Goal: Transaction & Acquisition: Purchase product/service

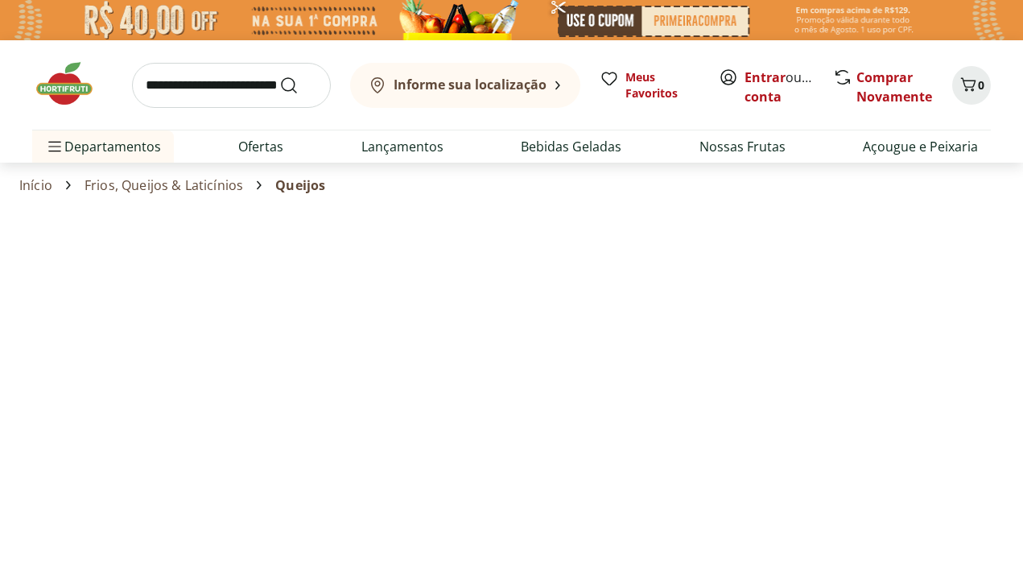
select select "**********"
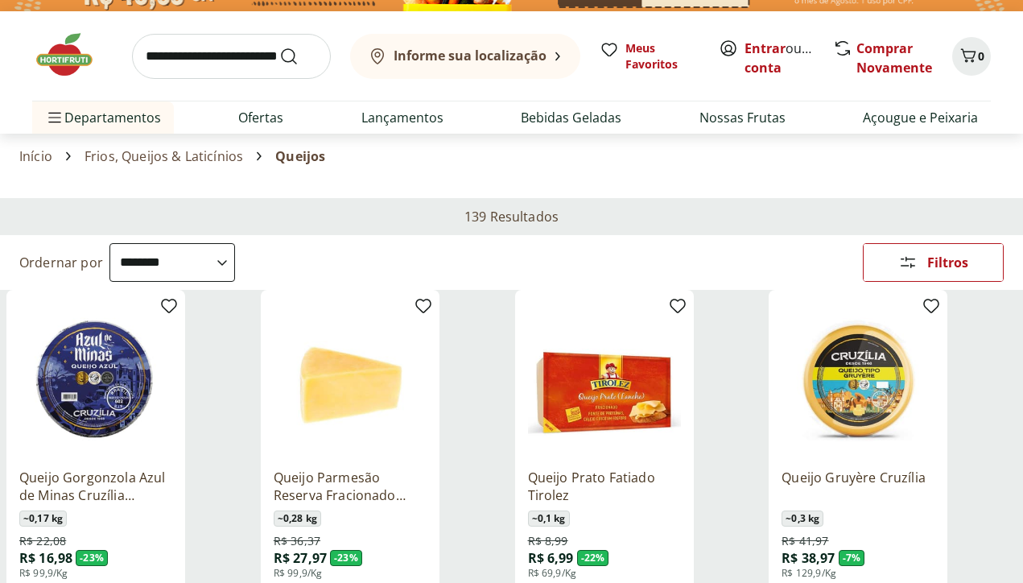
scroll to position [35, 0]
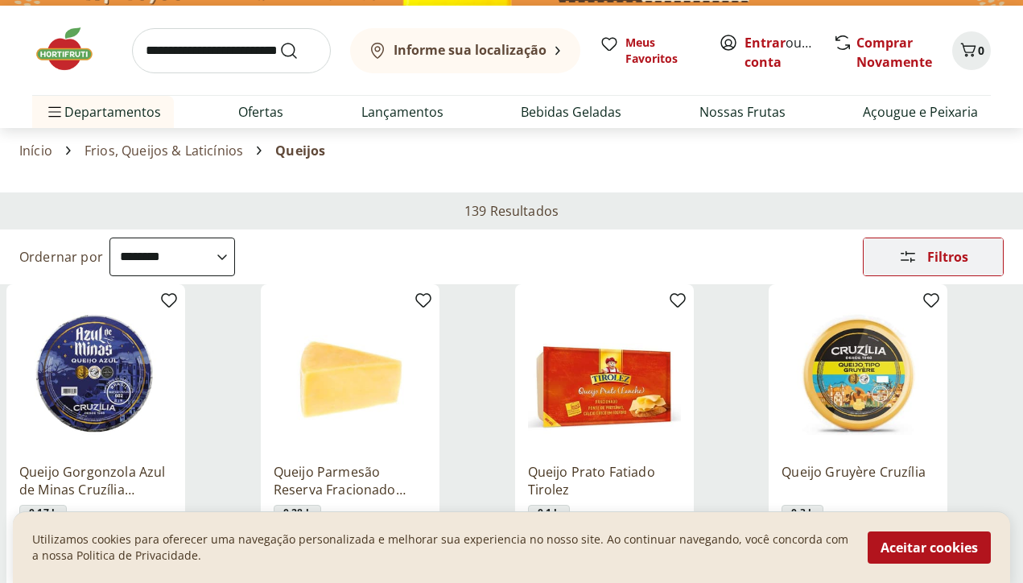
click at [886, 252] on div "Filtros" at bounding box center [933, 256] width 139 height 37
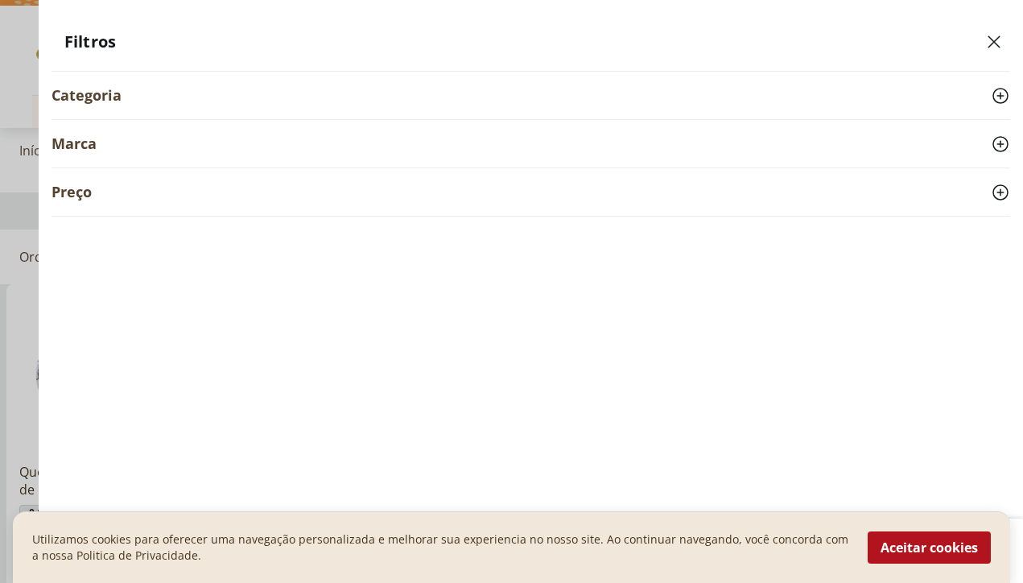
click at [995, 96] on icon at bounding box center [1000, 95] width 19 height 19
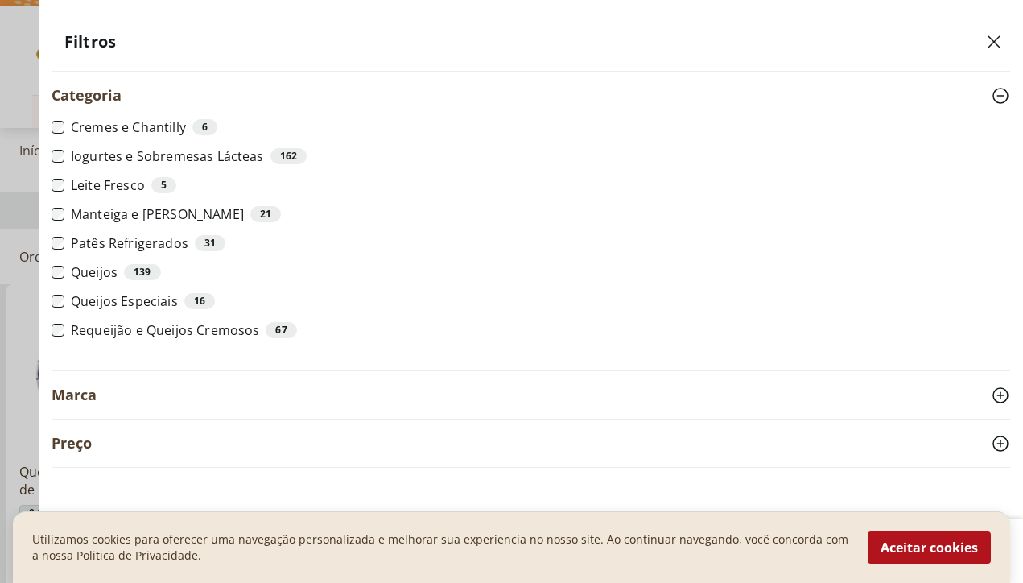
click at [998, 93] on icon at bounding box center [1000, 95] width 19 height 19
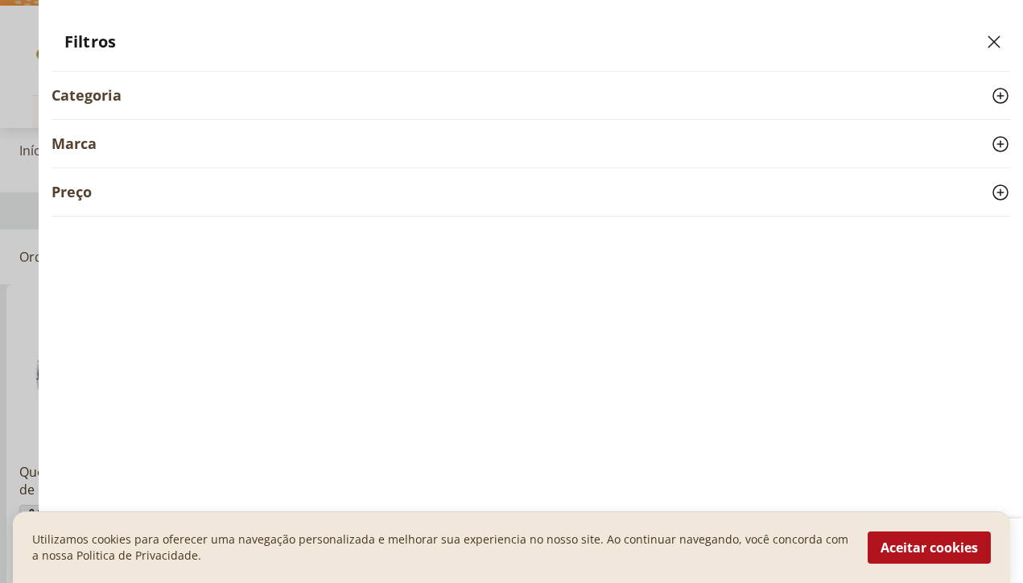
click at [1000, 99] on icon at bounding box center [1000, 95] width 19 height 19
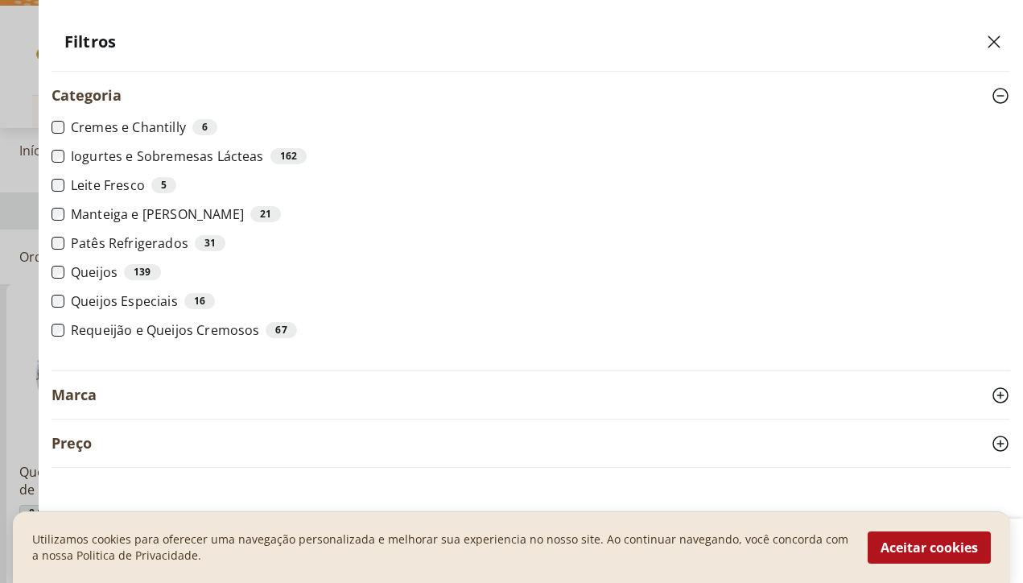
click at [1000, 98] on icon at bounding box center [1000, 95] width 19 height 19
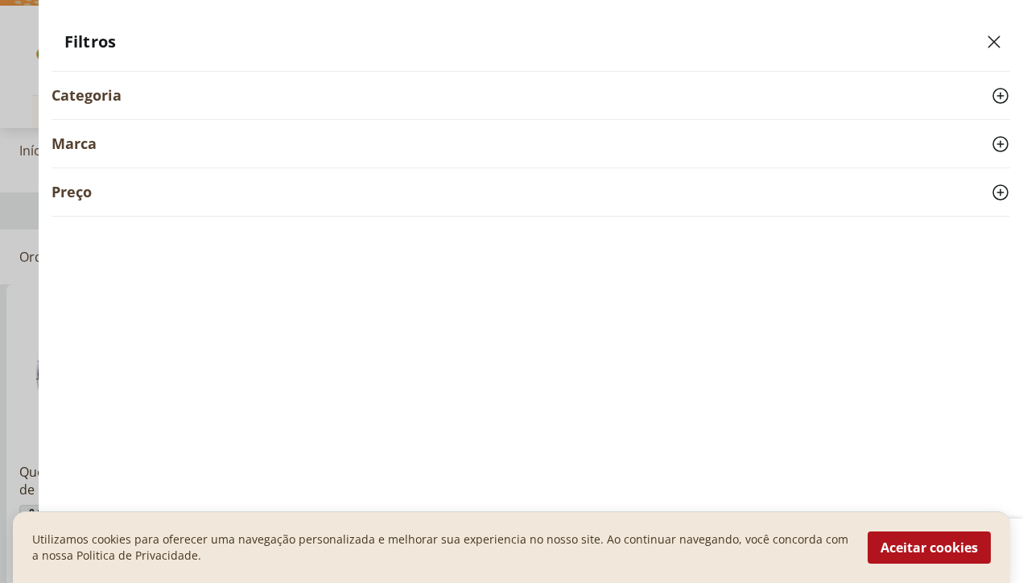
click at [1002, 142] on icon at bounding box center [1000, 143] width 19 height 19
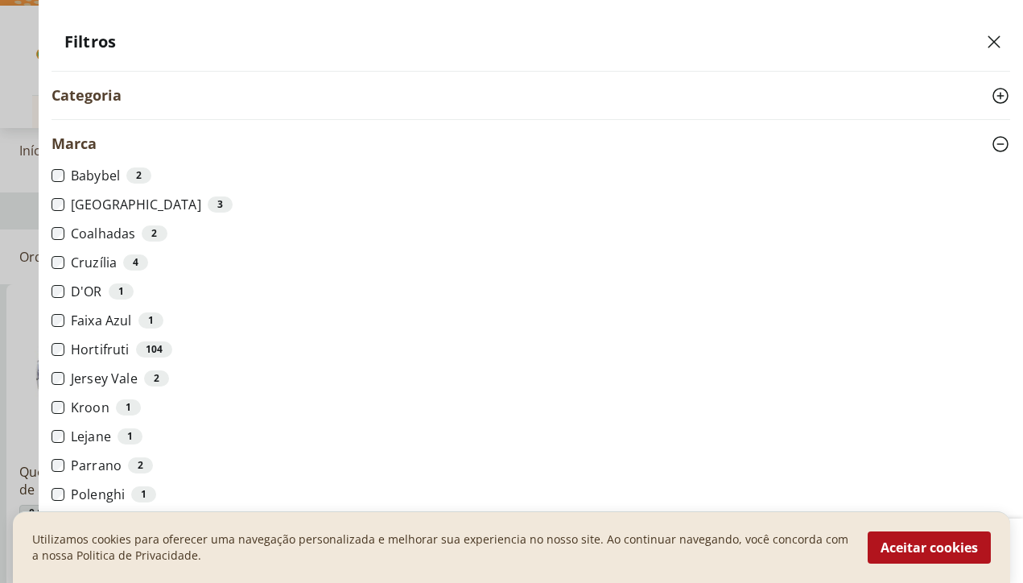
scroll to position [0, 0]
click at [995, 41] on use "Close" at bounding box center [993, 41] width 19 height 19
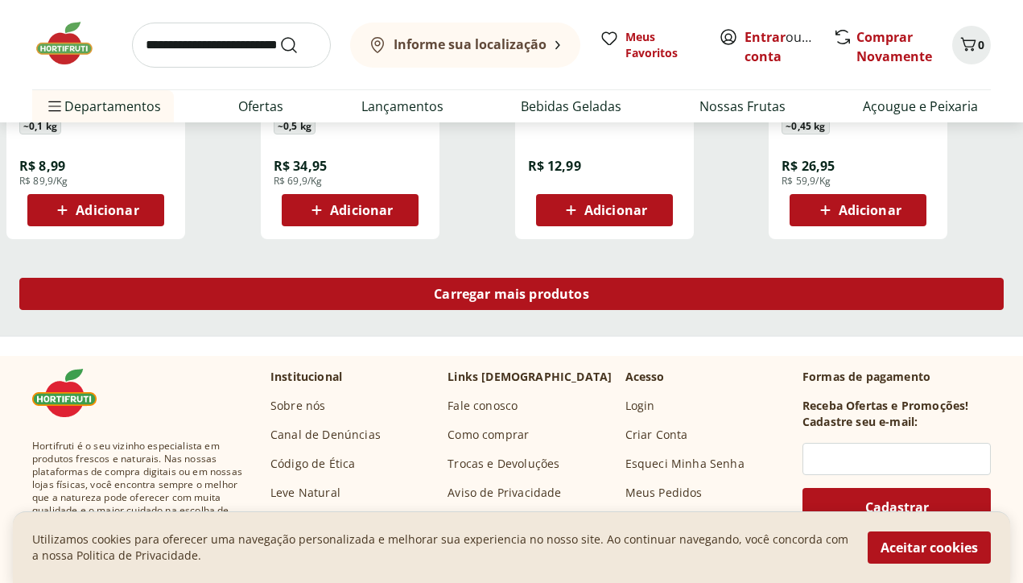
scroll to position [1125, 0]
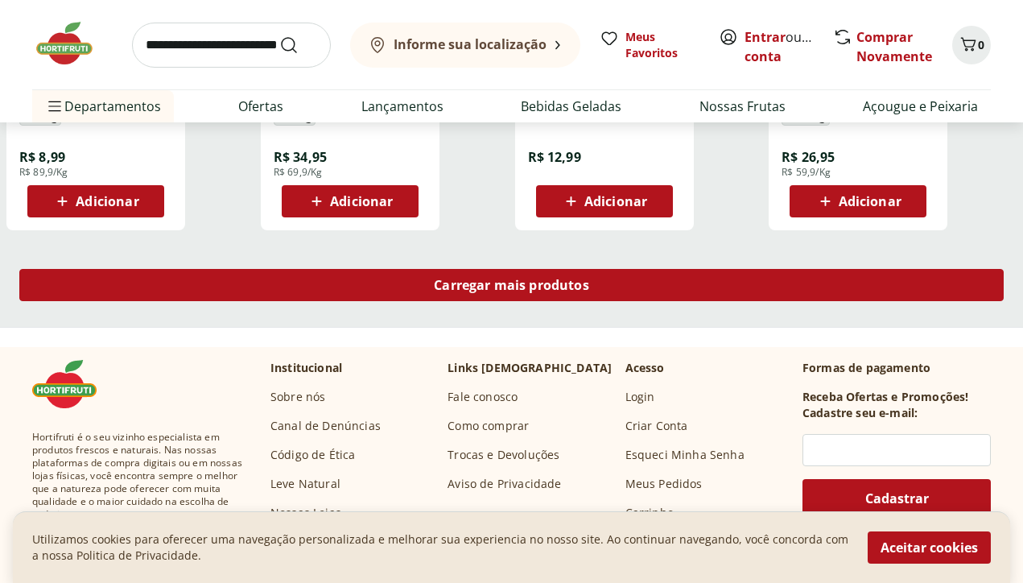
click at [609, 287] on div "Carregar mais produtos" at bounding box center [511, 285] width 984 height 32
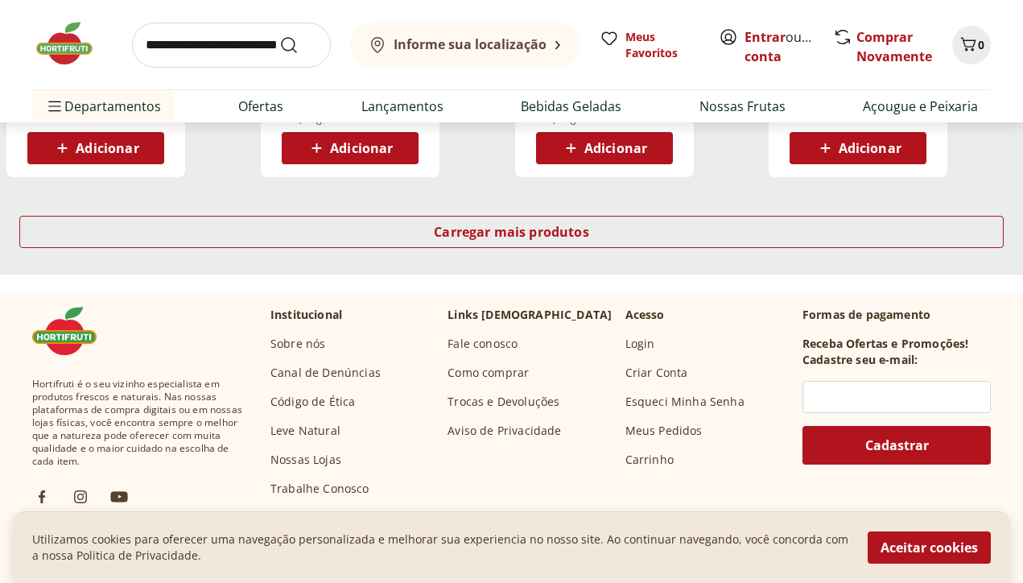
scroll to position [2255, 0]
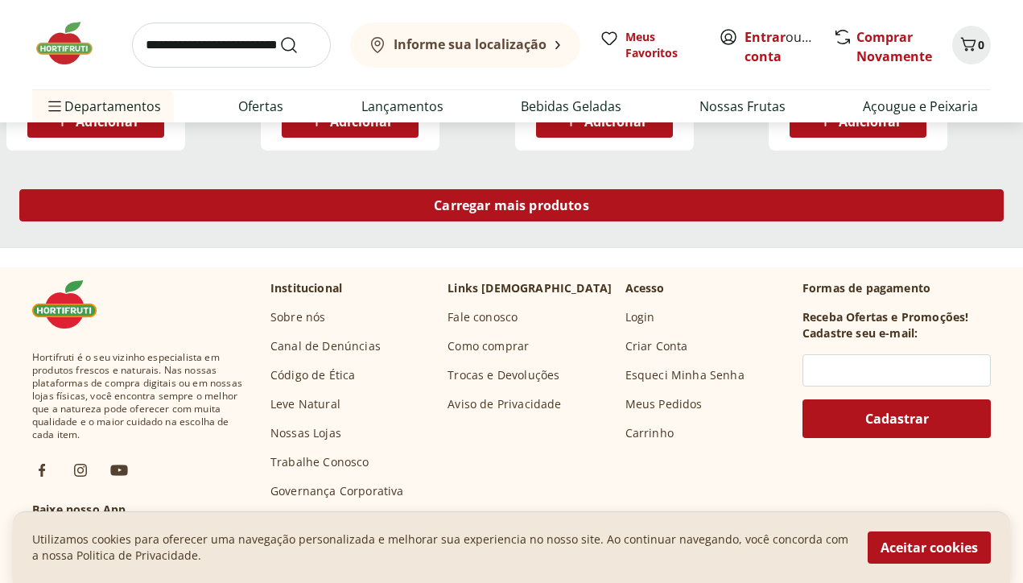
click at [488, 202] on span "Carregar mais produtos" at bounding box center [511, 205] width 155 height 13
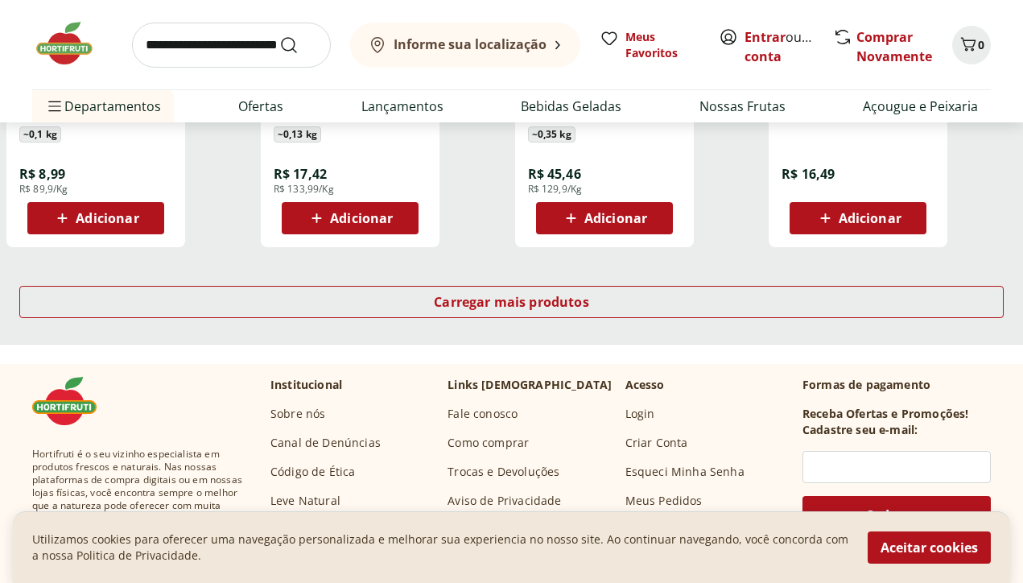
scroll to position [3226, 0]
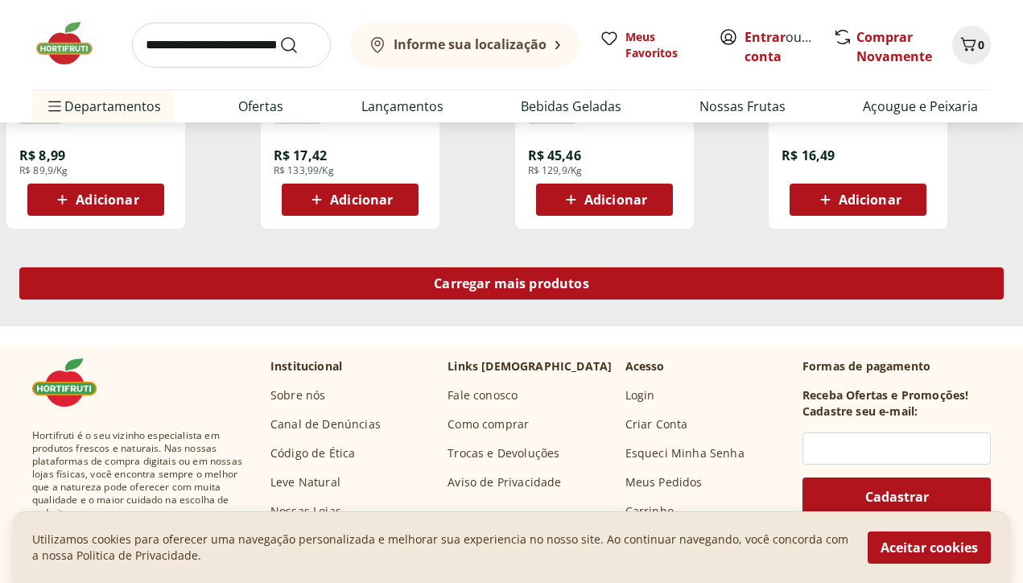
click at [586, 279] on span "Carregar mais produtos" at bounding box center [511, 283] width 155 height 13
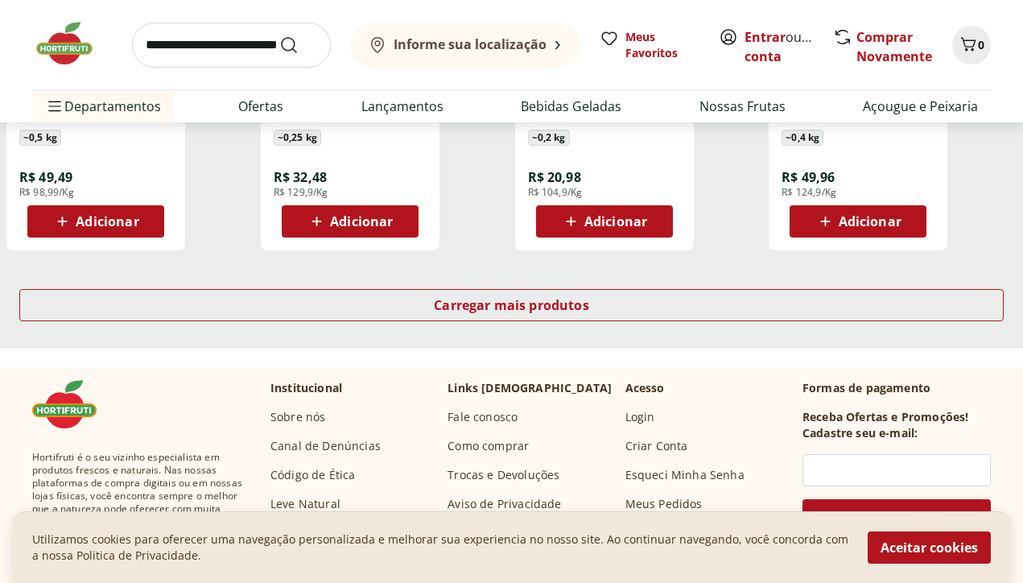
scroll to position [4276, 0]
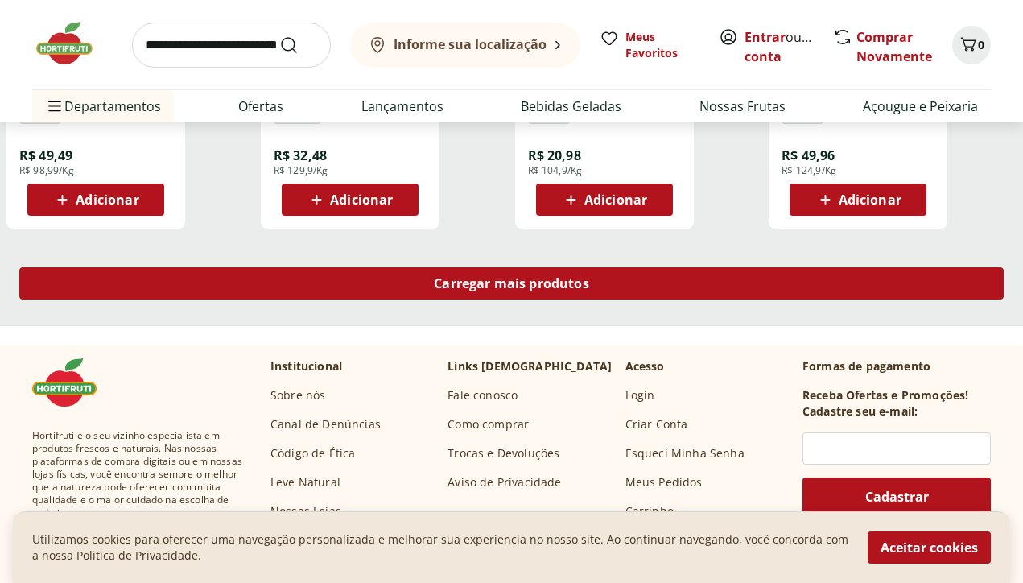
click at [668, 278] on div "Carregar mais produtos" at bounding box center [511, 283] width 984 height 32
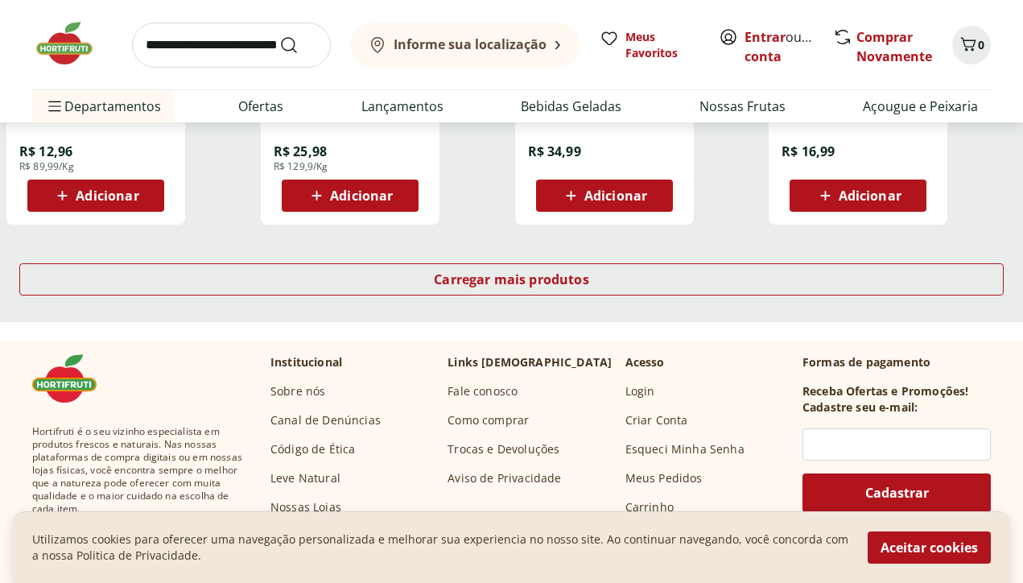
scroll to position [5340, 0]
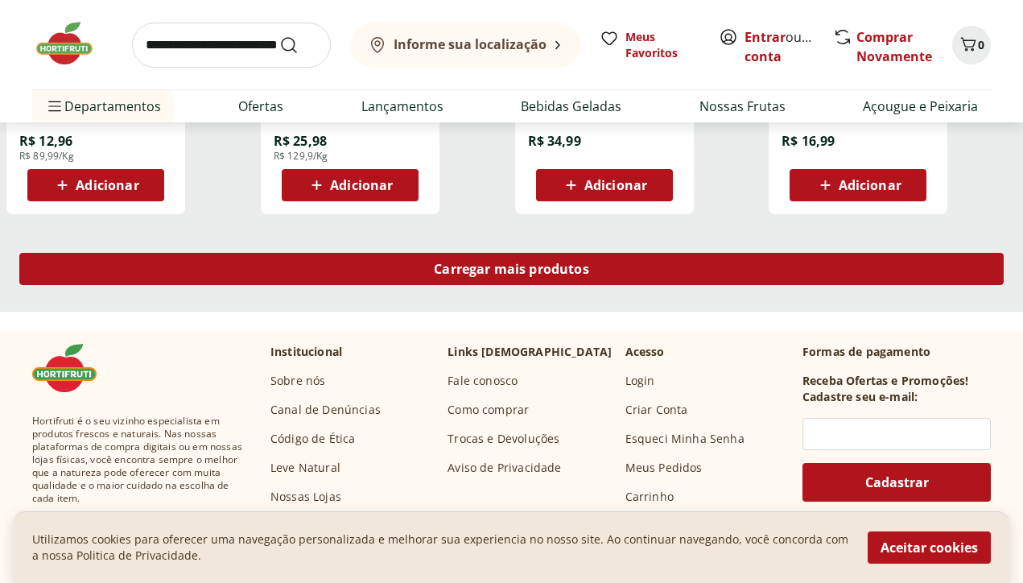
click at [653, 262] on div "Carregar mais produtos" at bounding box center [511, 269] width 984 height 32
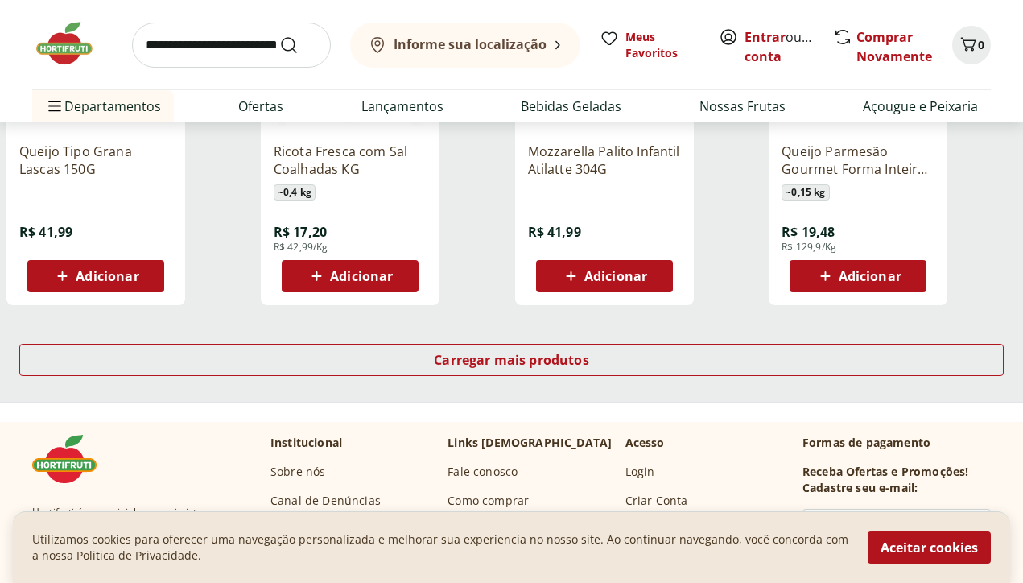
scroll to position [6300, 0]
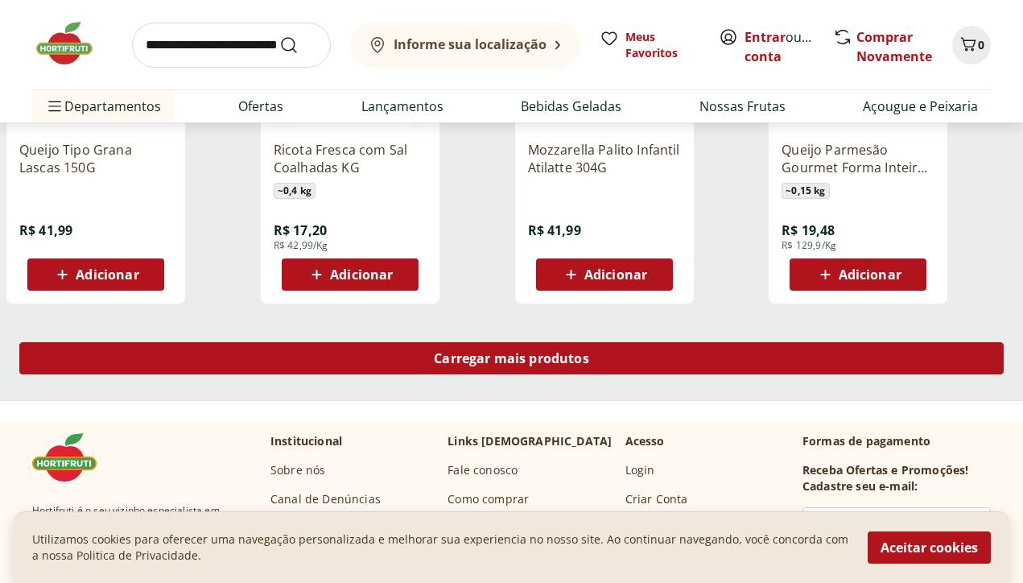
click at [661, 367] on div "Carregar mais produtos" at bounding box center [511, 358] width 984 height 32
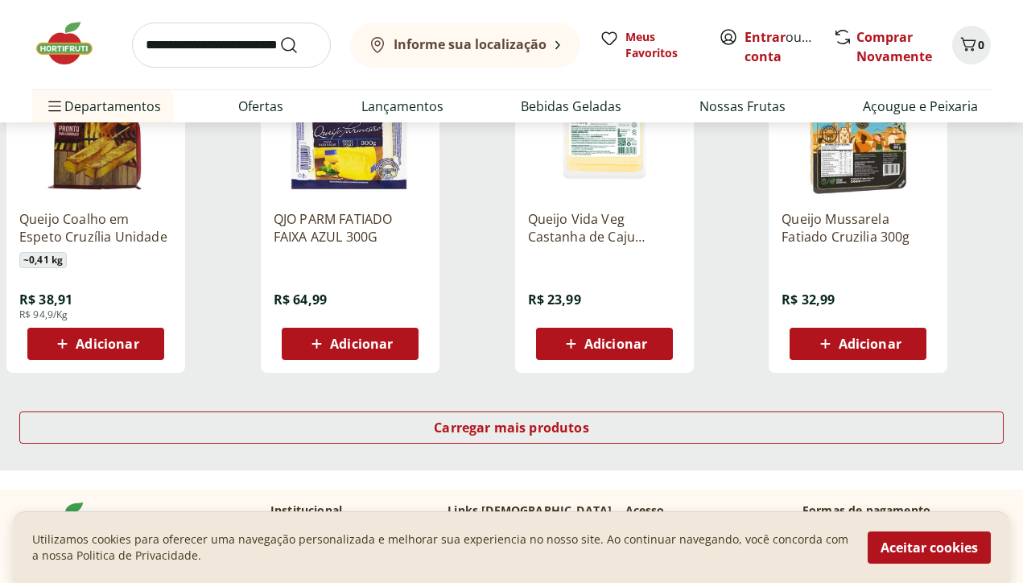
scroll to position [7290, 0]
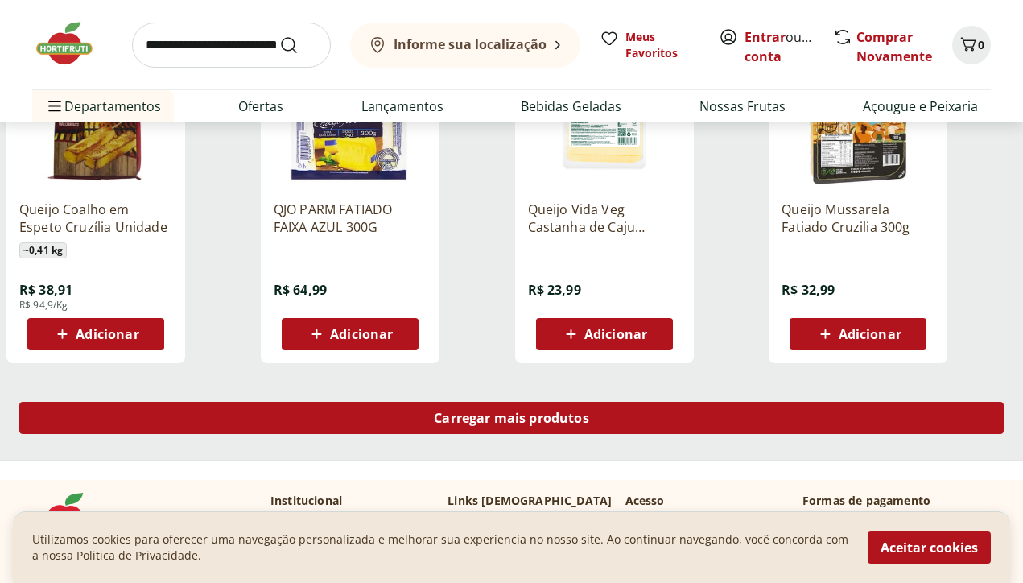
click at [910, 427] on div "Carregar mais produtos" at bounding box center [511, 418] width 984 height 32
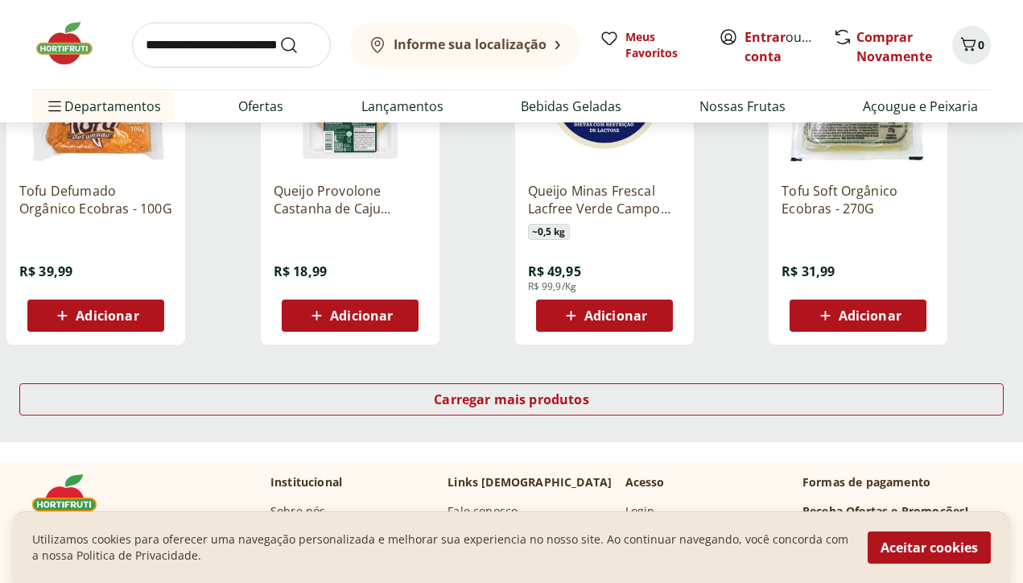
scroll to position [8362, 0]
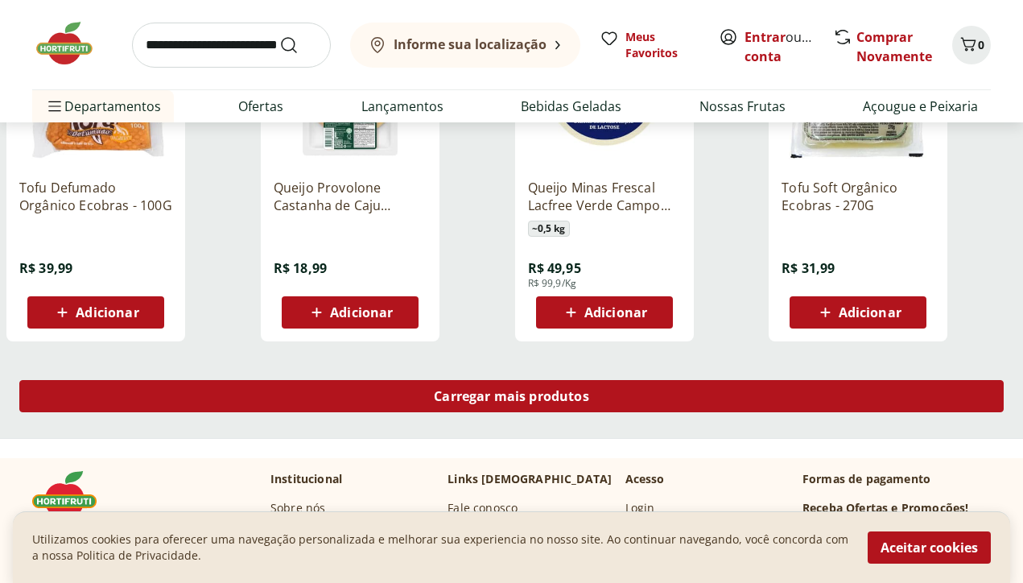
click at [853, 400] on div "Carregar mais produtos" at bounding box center [511, 396] width 984 height 32
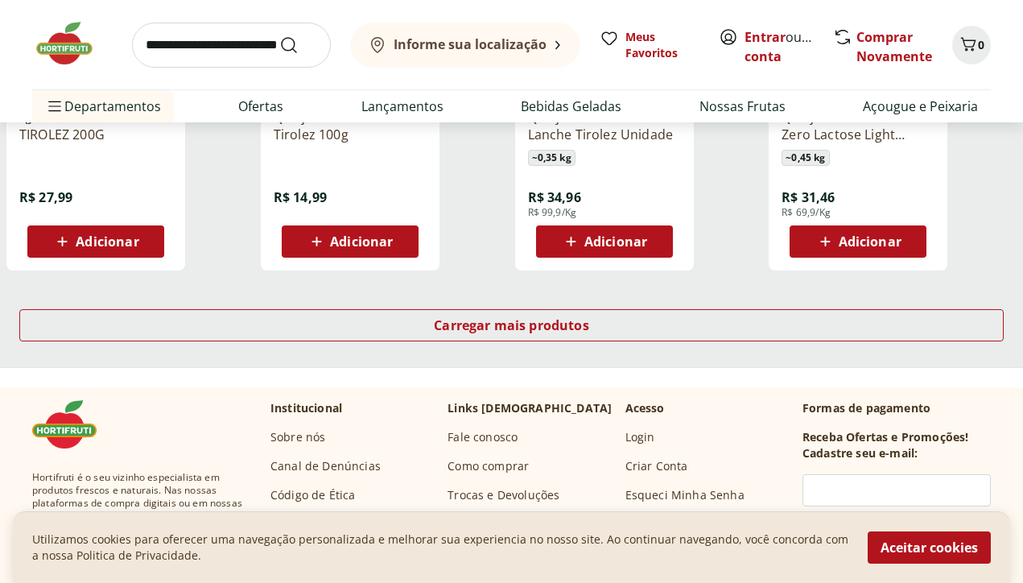
scroll to position [9523, 0]
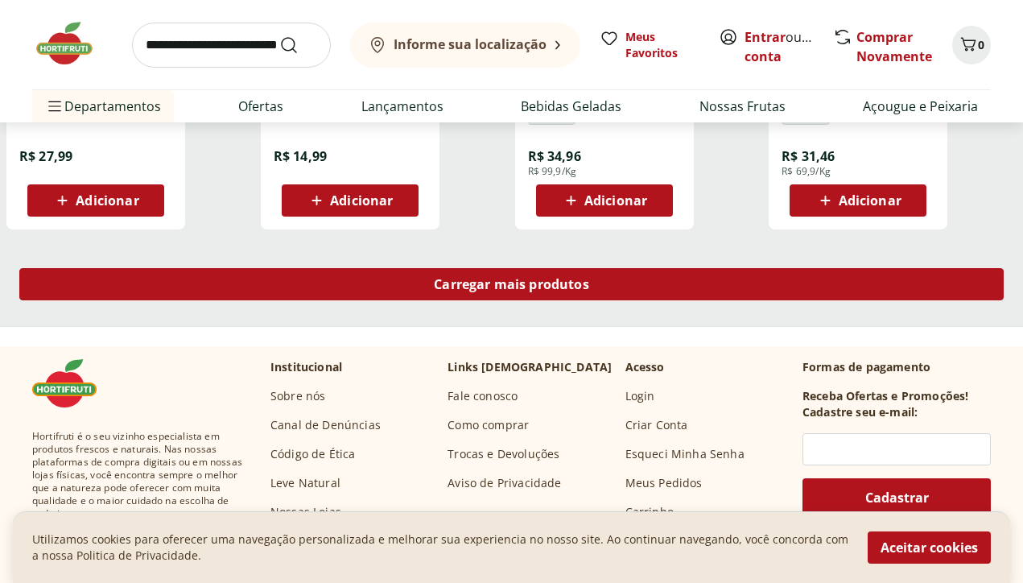
click at [741, 291] on div "Carregar mais produtos" at bounding box center [511, 284] width 984 height 32
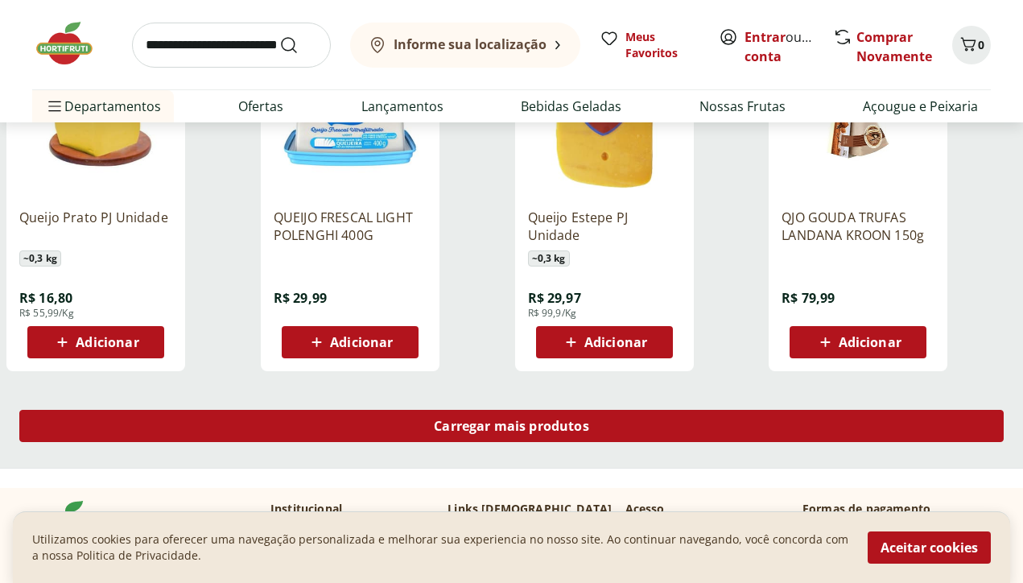
scroll to position [10433, 0]
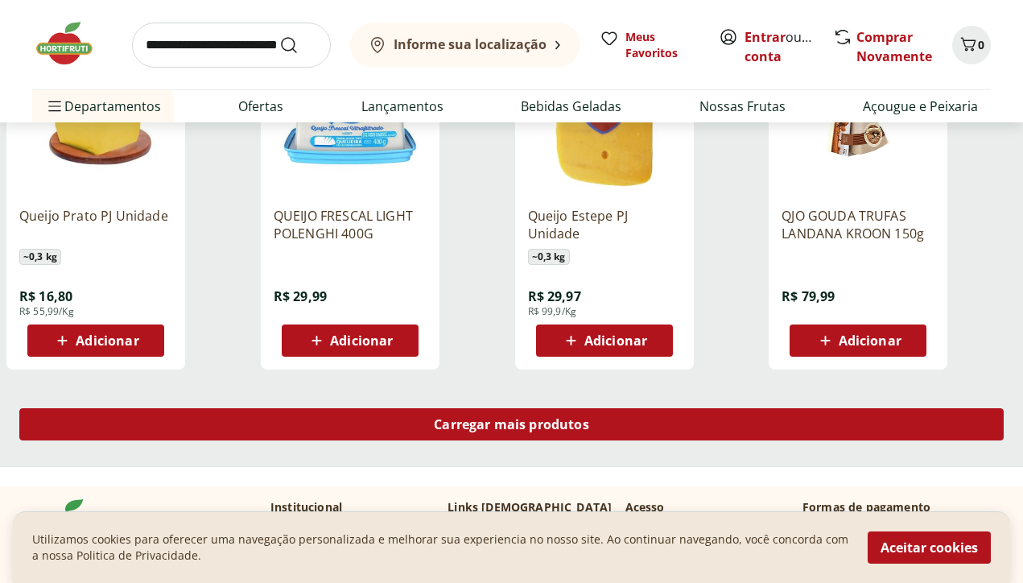
click at [913, 427] on div "Carregar mais produtos" at bounding box center [511, 424] width 984 height 32
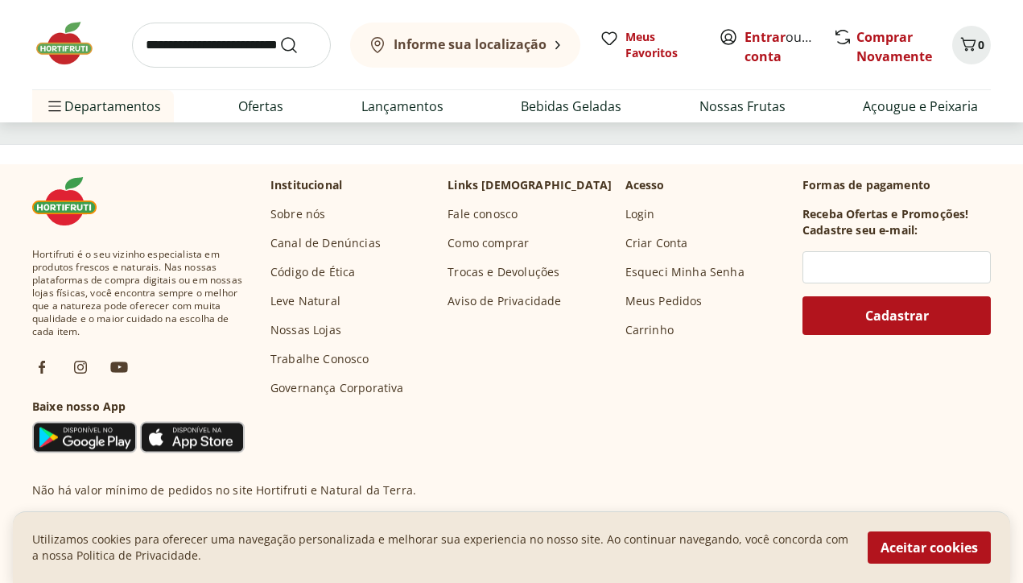
scroll to position [11820, 0]
